Goal: Find specific page/section: Find specific page/section

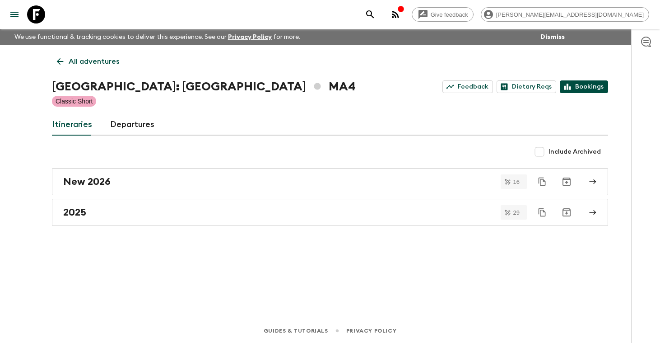
click at [586, 85] on link "Bookings" at bounding box center [584, 86] width 48 height 13
click at [95, 62] on p "All adventures" at bounding box center [94, 61] width 51 height 11
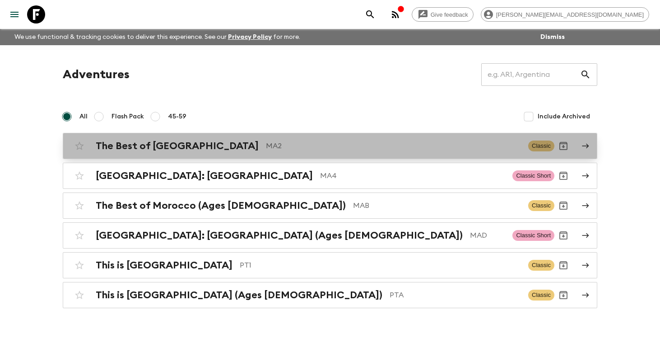
click at [140, 151] on h2 "The Best of [GEOGRAPHIC_DATA]" at bounding box center [177, 146] width 163 height 12
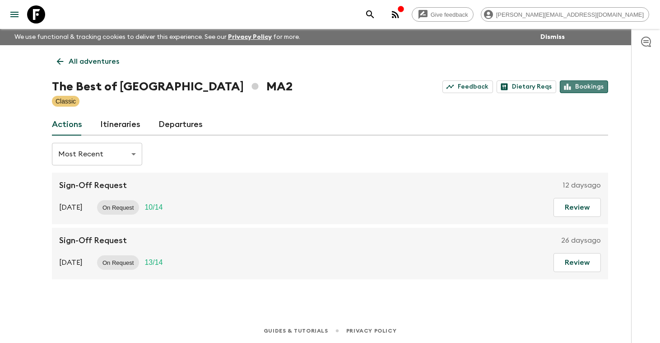
click at [588, 88] on link "Bookings" at bounding box center [584, 86] width 48 height 13
click at [97, 61] on p "All adventures" at bounding box center [94, 61] width 51 height 11
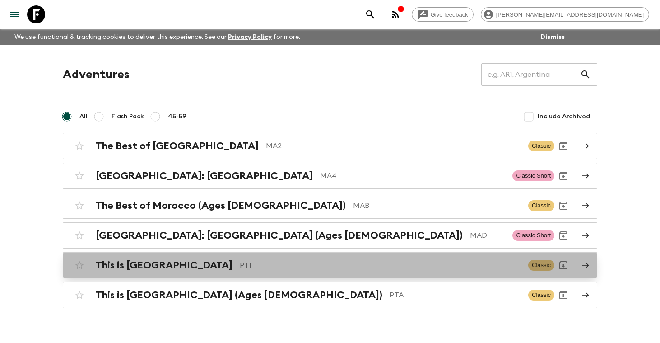
click at [135, 267] on h2 "This is [GEOGRAPHIC_DATA]" at bounding box center [164, 265] width 137 height 12
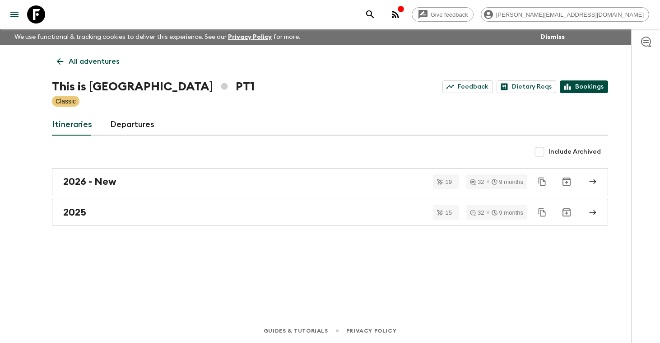
click at [591, 85] on link "Bookings" at bounding box center [584, 86] width 48 height 13
